Goal: Navigation & Orientation: Find specific page/section

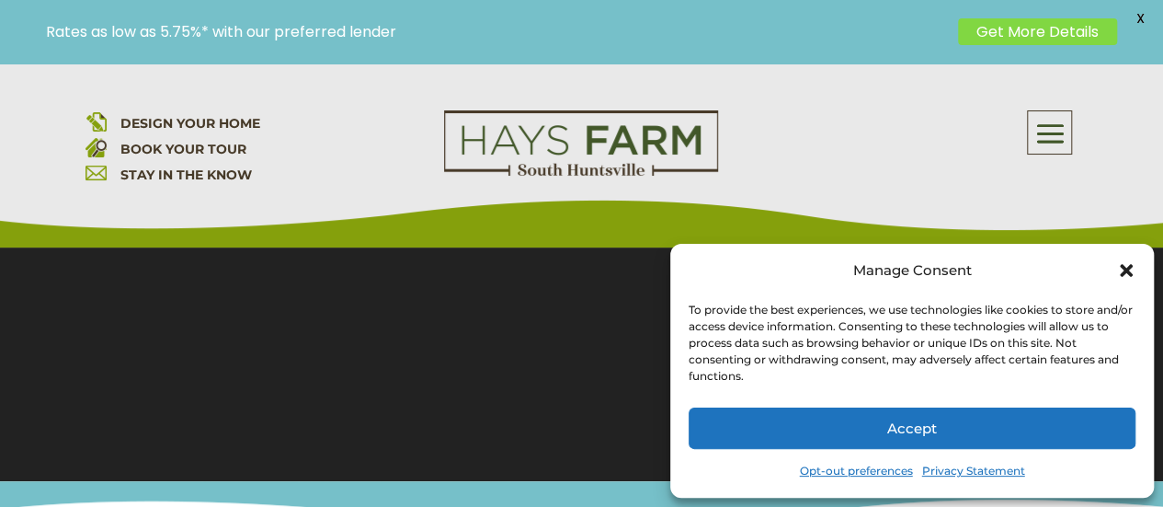
scroll to position [368, 0]
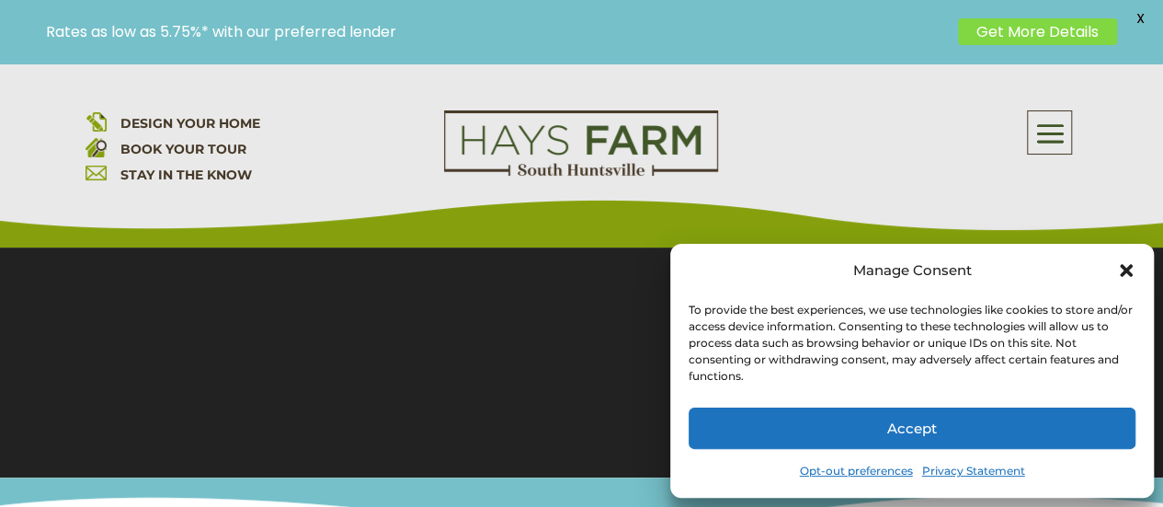
click at [1119, 265] on icon "Close dialog" at bounding box center [1126, 270] width 18 height 18
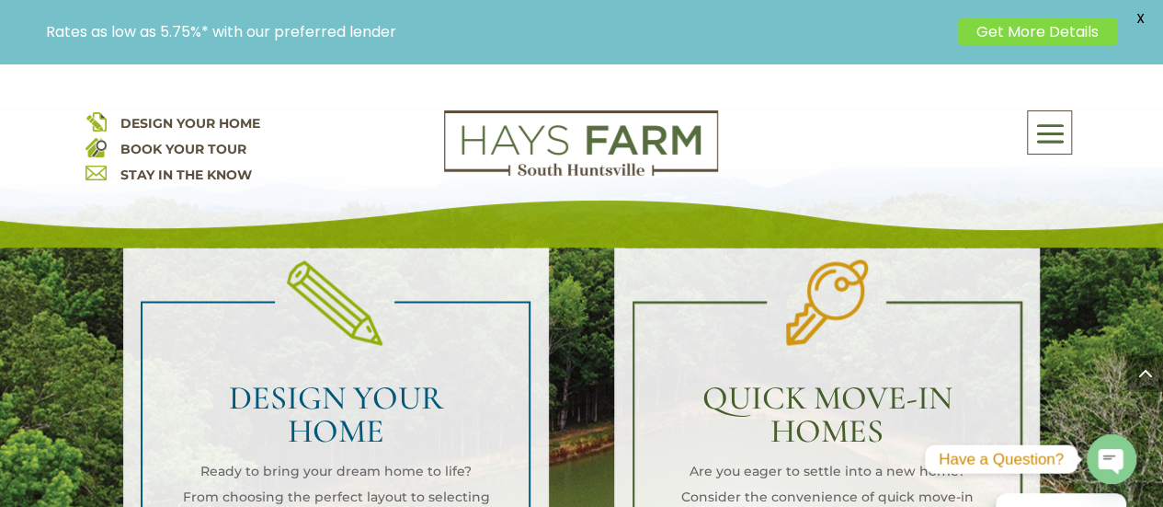
scroll to position [1379, 0]
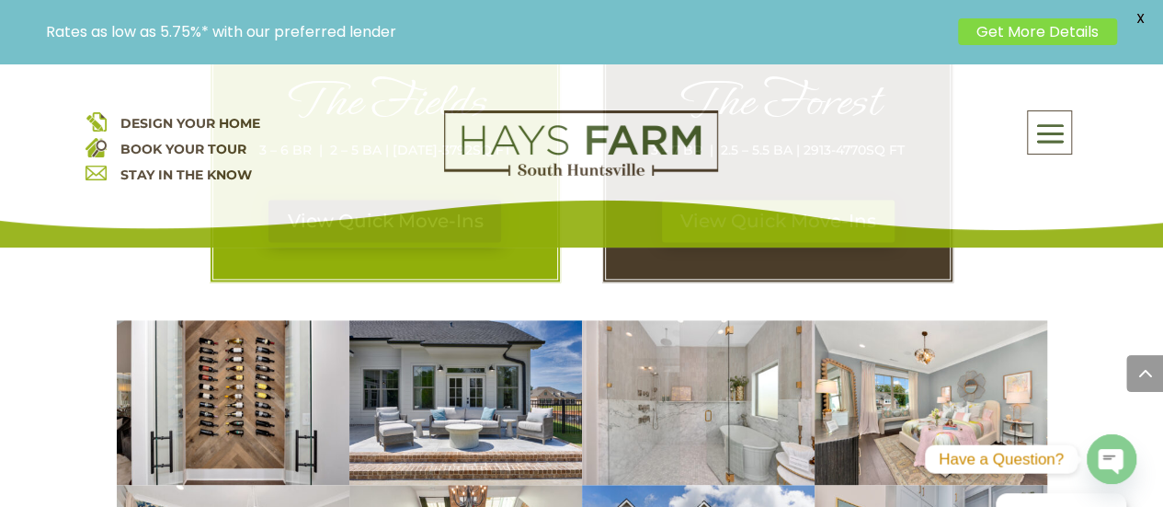
scroll to position [920, 0]
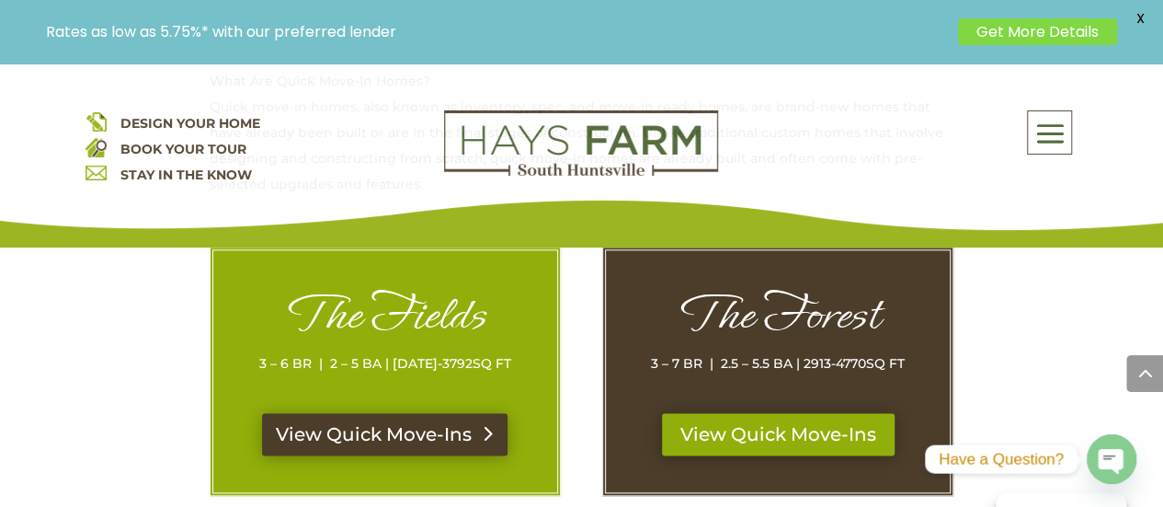
click at [372, 413] on link "View Quick Move-Ins" at bounding box center [385, 434] width 246 height 42
